Goal: Information Seeking & Learning: Learn about a topic

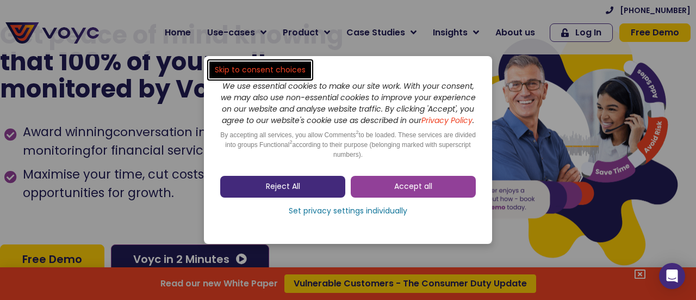
click at [317, 197] on link "Reject All" at bounding box center [282, 187] width 125 height 22
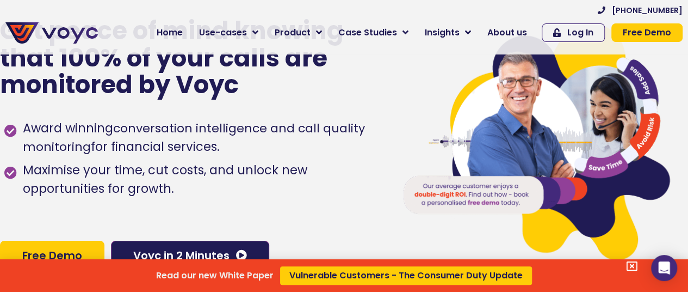
click at [519, 29] on div "Read our new White Paper Vulnerable Customers - The Consumer Duty Update" at bounding box center [344, 146] width 688 height 292
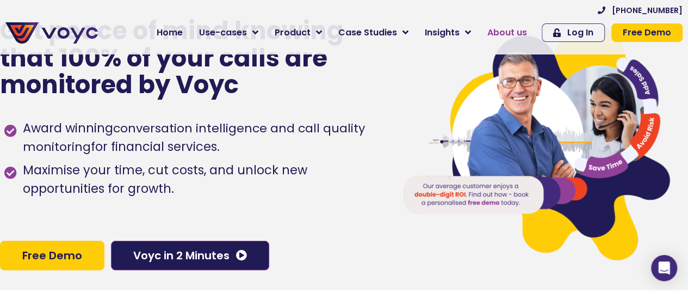
click at [509, 33] on span "About us" at bounding box center [507, 32] width 40 height 13
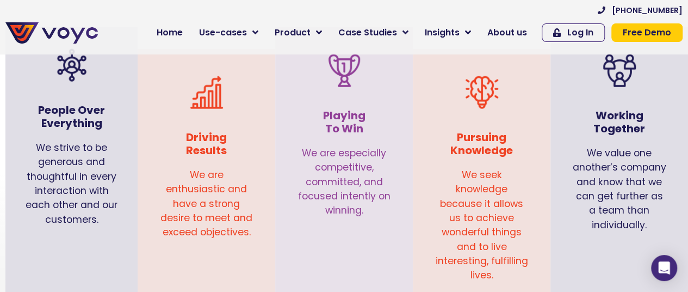
scroll to position [1138, 0]
